Goal: Communication & Community: Connect with others

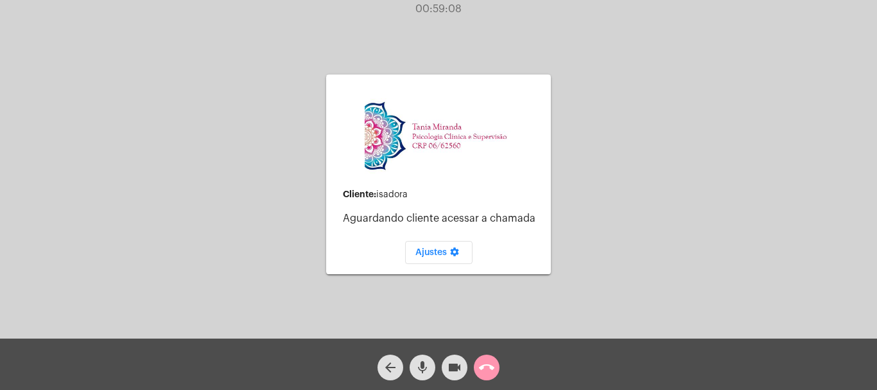
click at [503, 363] on div "arrow_back mic videocam call_end" at bounding box center [438, 363] width 877 height 51
click at [487, 365] on mat-icon "call_end" at bounding box center [486, 366] width 15 height 15
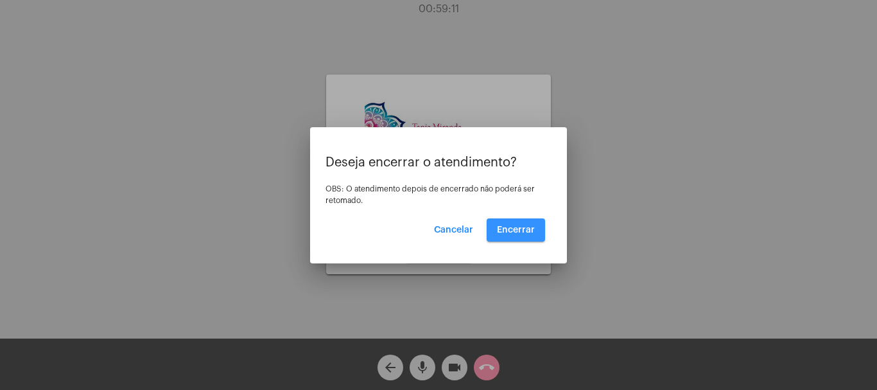
click at [524, 219] on button "Encerrar" at bounding box center [516, 229] width 58 height 23
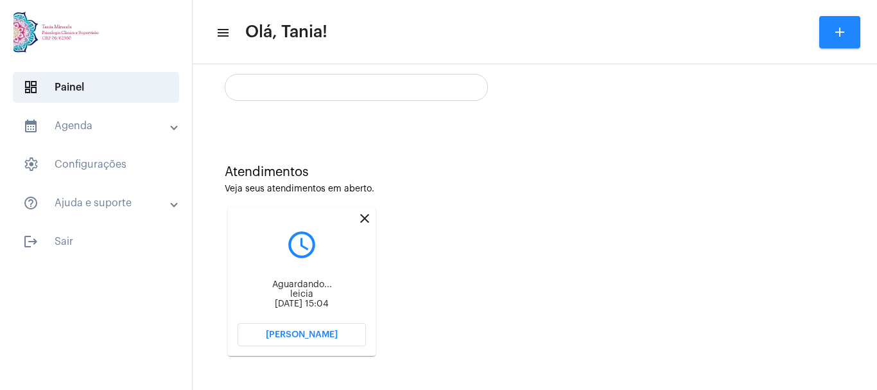
scroll to position [255, 0]
click at [289, 333] on span "[PERSON_NAME]" at bounding box center [302, 333] width 72 height 9
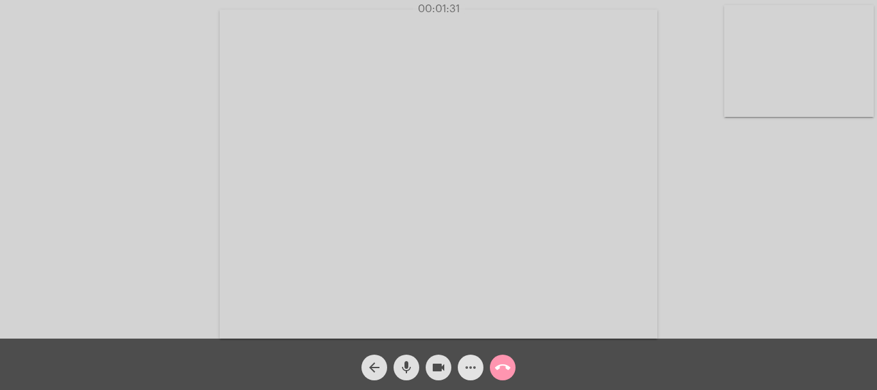
click at [469, 367] on mat-icon "more_horiz" at bounding box center [470, 366] width 15 height 15
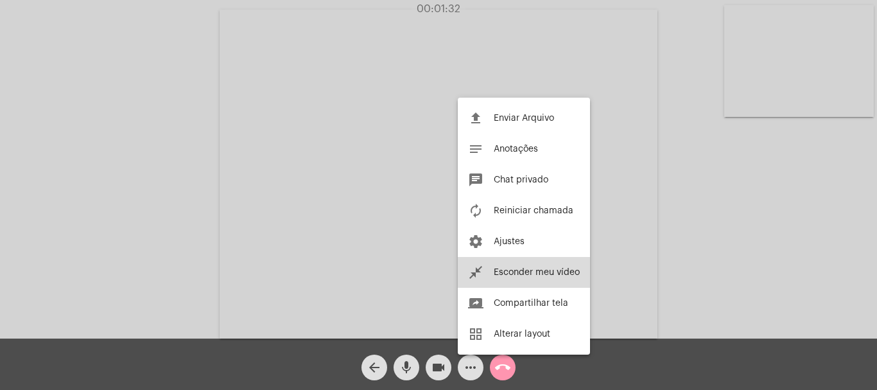
click at [496, 270] on span "Esconder meu vídeo" at bounding box center [537, 272] width 86 height 9
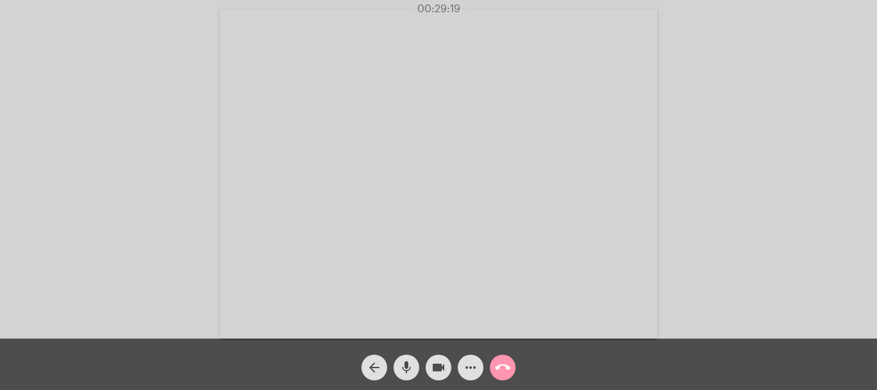
click at [469, 375] on mat-icon "more_horiz" at bounding box center [470, 366] width 15 height 15
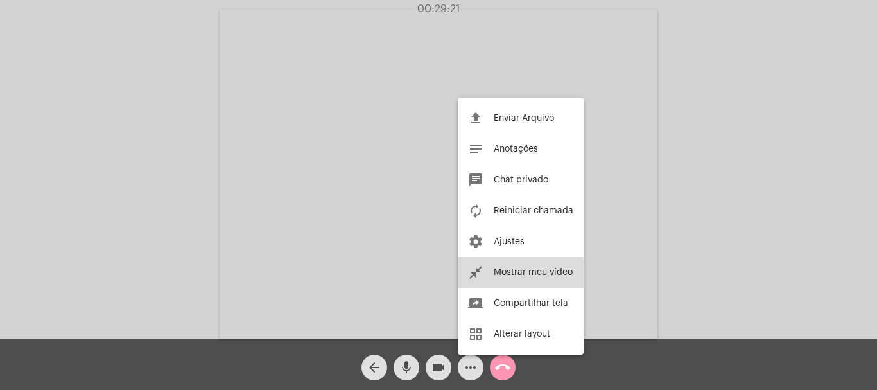
click at [515, 273] on span "Mostrar meu vídeo" at bounding box center [533, 272] width 79 height 9
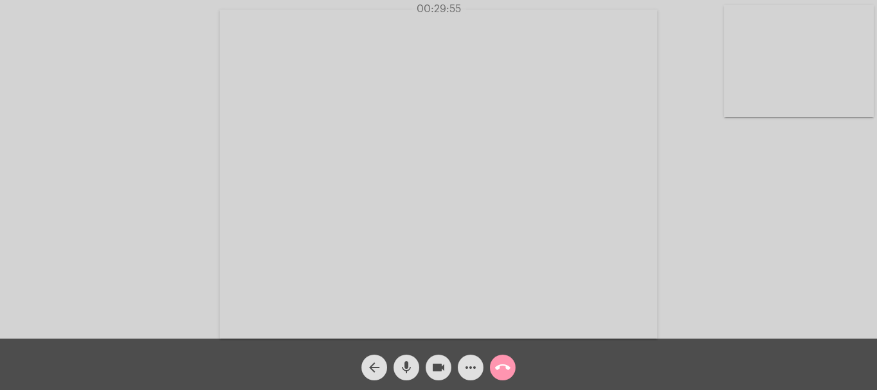
click at [467, 367] on mat-icon "more_horiz" at bounding box center [470, 366] width 15 height 15
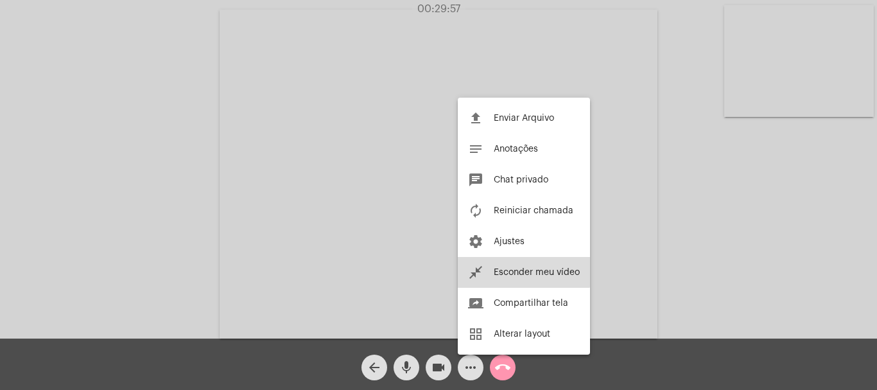
click at [515, 263] on button "close_fullscreen Esconder meu vídeo" at bounding box center [524, 272] width 132 height 31
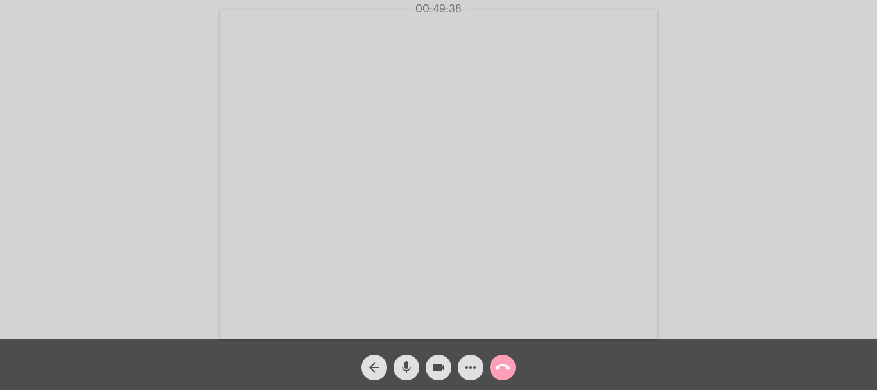
click at [504, 365] on mat-icon "call_end" at bounding box center [502, 366] width 15 height 15
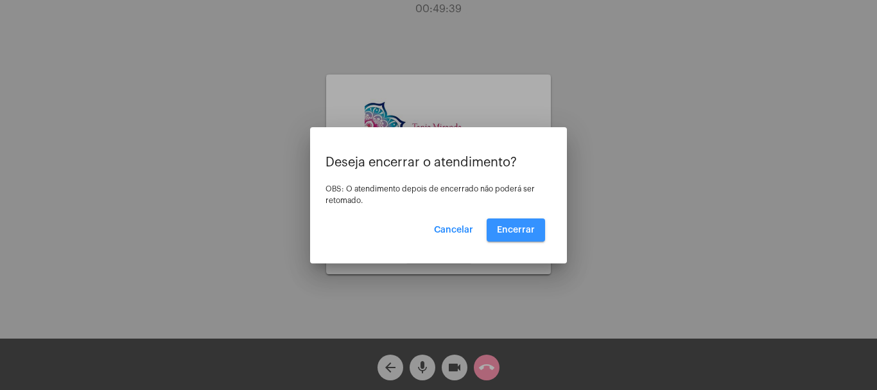
click at [532, 230] on span "Encerrar" at bounding box center [516, 229] width 38 height 9
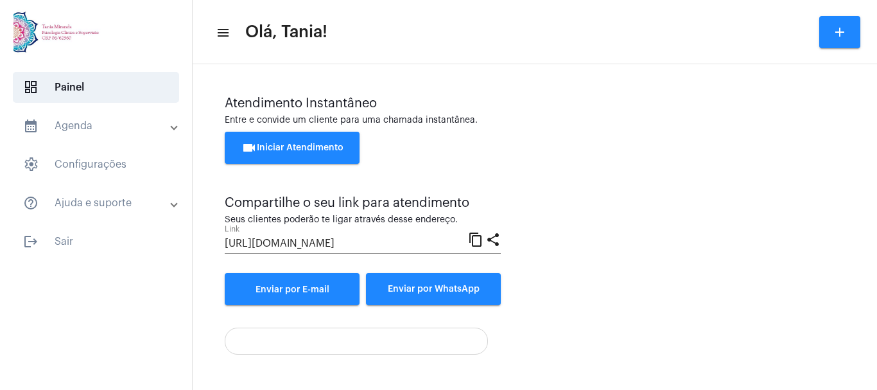
scroll to position [90, 0]
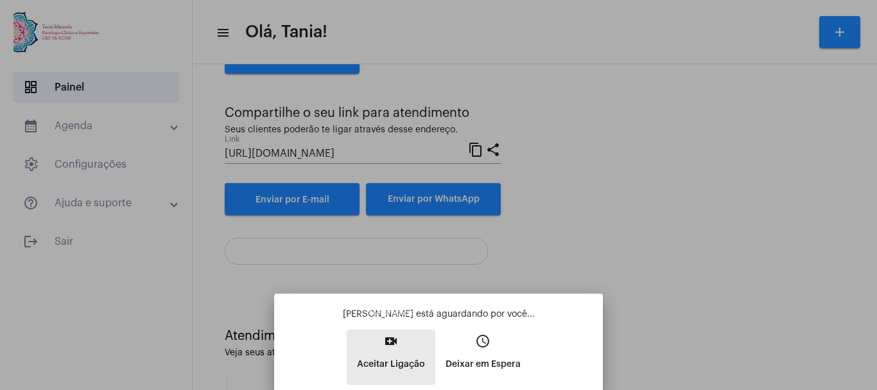
click at [390, 338] on mat-icon "video_call" at bounding box center [390, 340] width 15 height 15
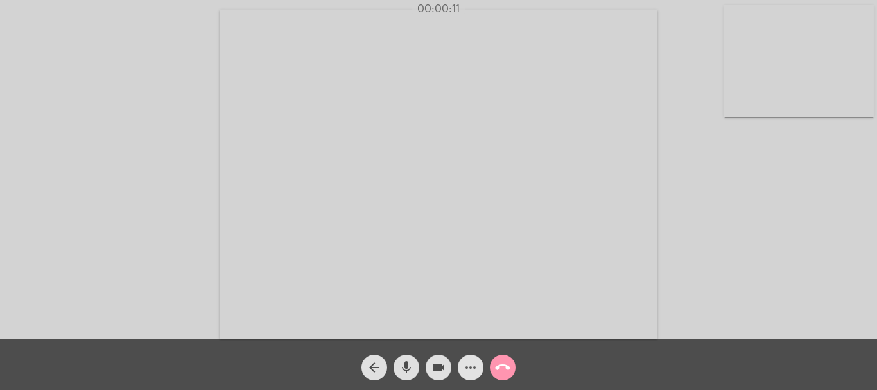
click at [467, 370] on mat-icon "more_horiz" at bounding box center [470, 366] width 15 height 15
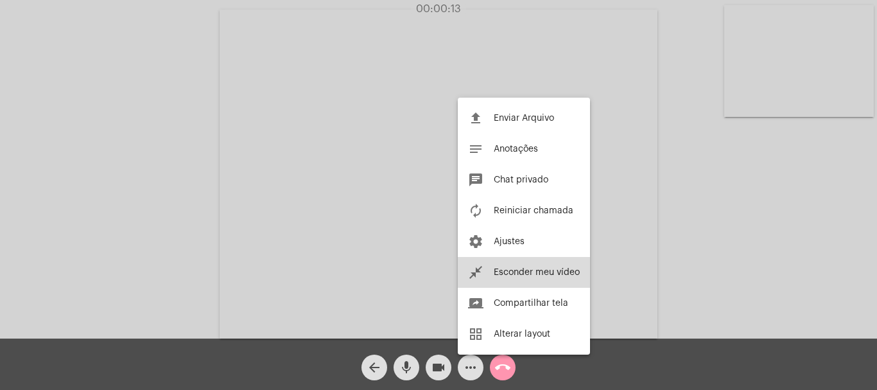
click at [514, 273] on span "Esconder meu vídeo" at bounding box center [537, 272] width 86 height 9
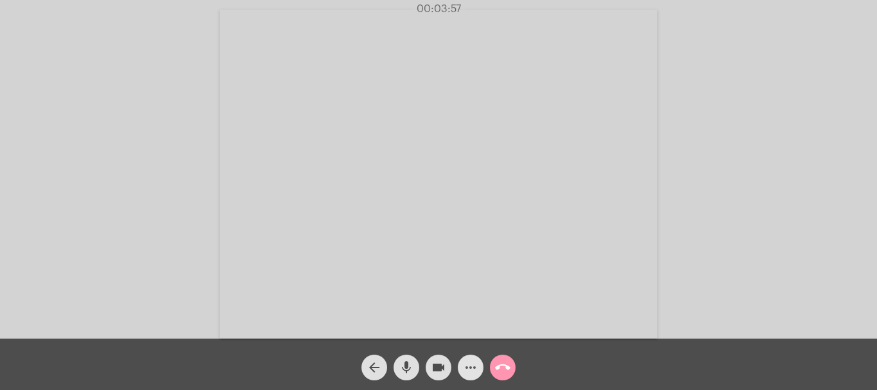
click at [473, 366] on mat-icon "more_horiz" at bounding box center [470, 366] width 15 height 15
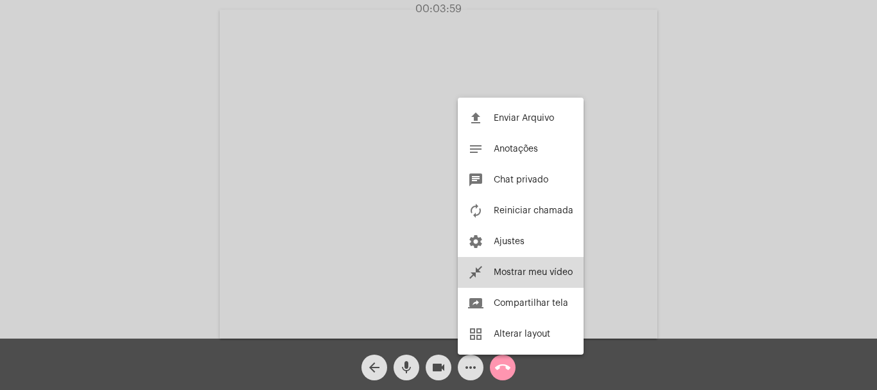
click at [540, 270] on span "Mostrar meu vídeo" at bounding box center [533, 272] width 79 height 9
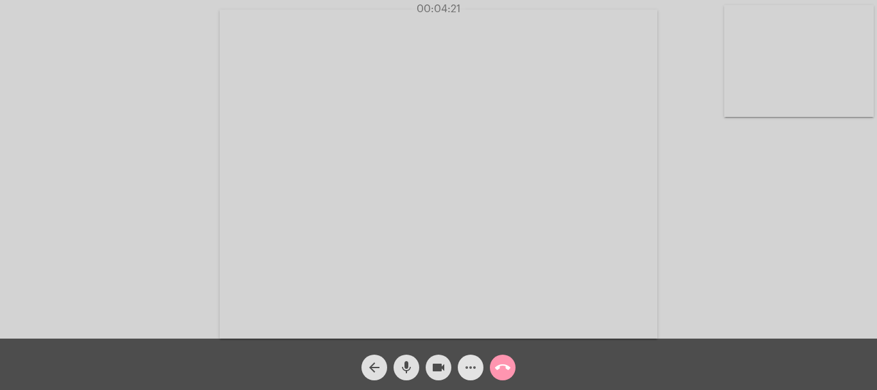
click at [471, 368] on mat-icon "more_horiz" at bounding box center [470, 366] width 15 height 15
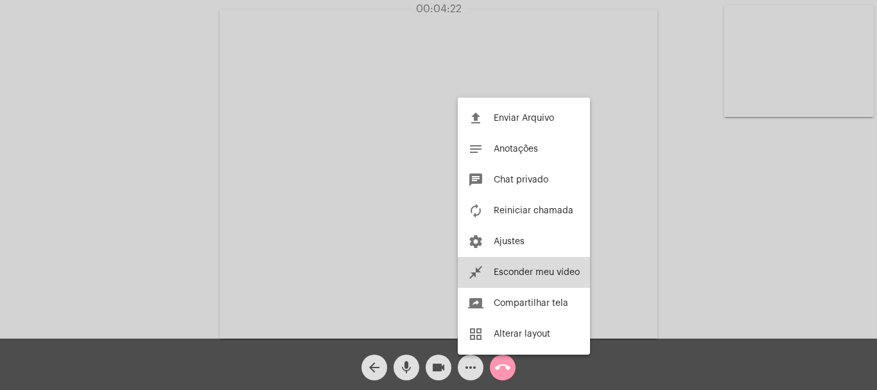
click at [523, 275] on span "Esconder meu vídeo" at bounding box center [537, 272] width 86 height 9
